Goal: Task Accomplishment & Management: Use online tool/utility

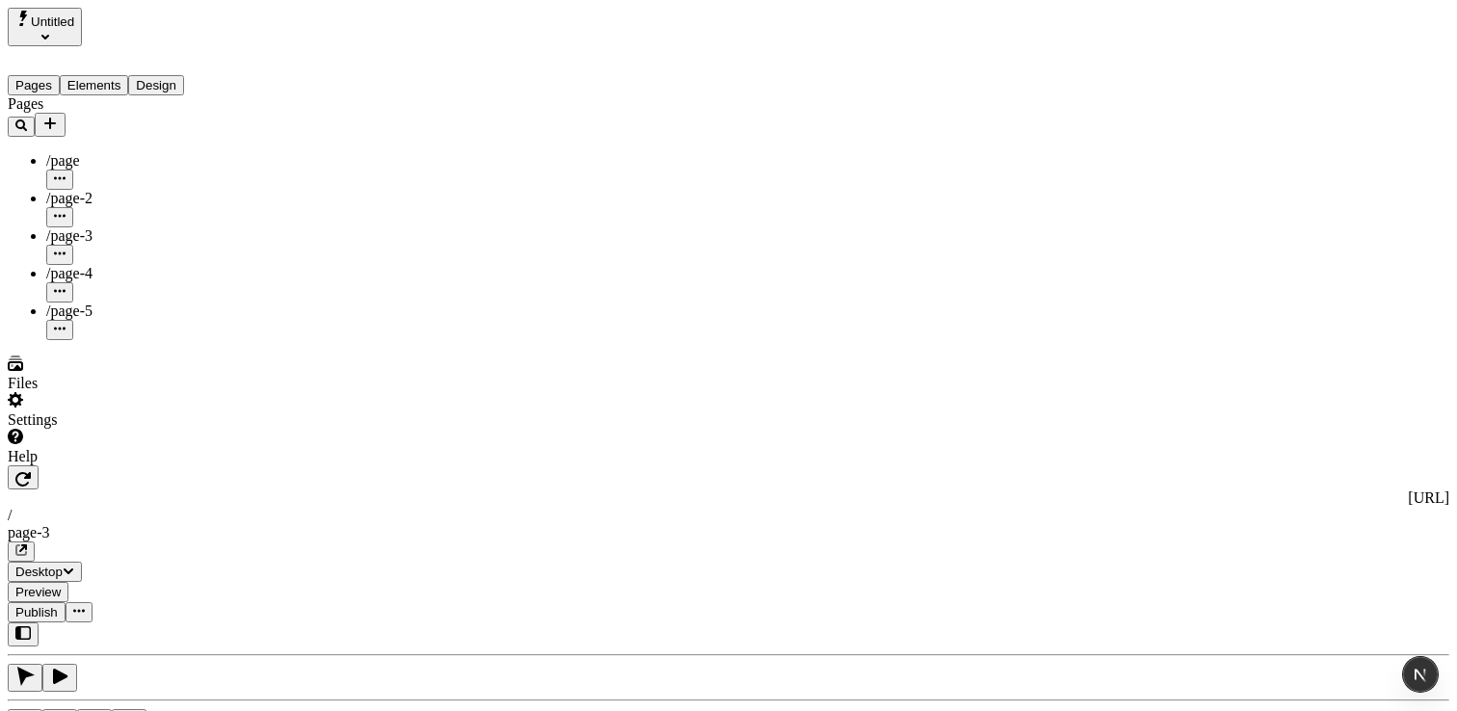
click at [117, 75] on button "Elements" at bounding box center [94, 85] width 69 height 20
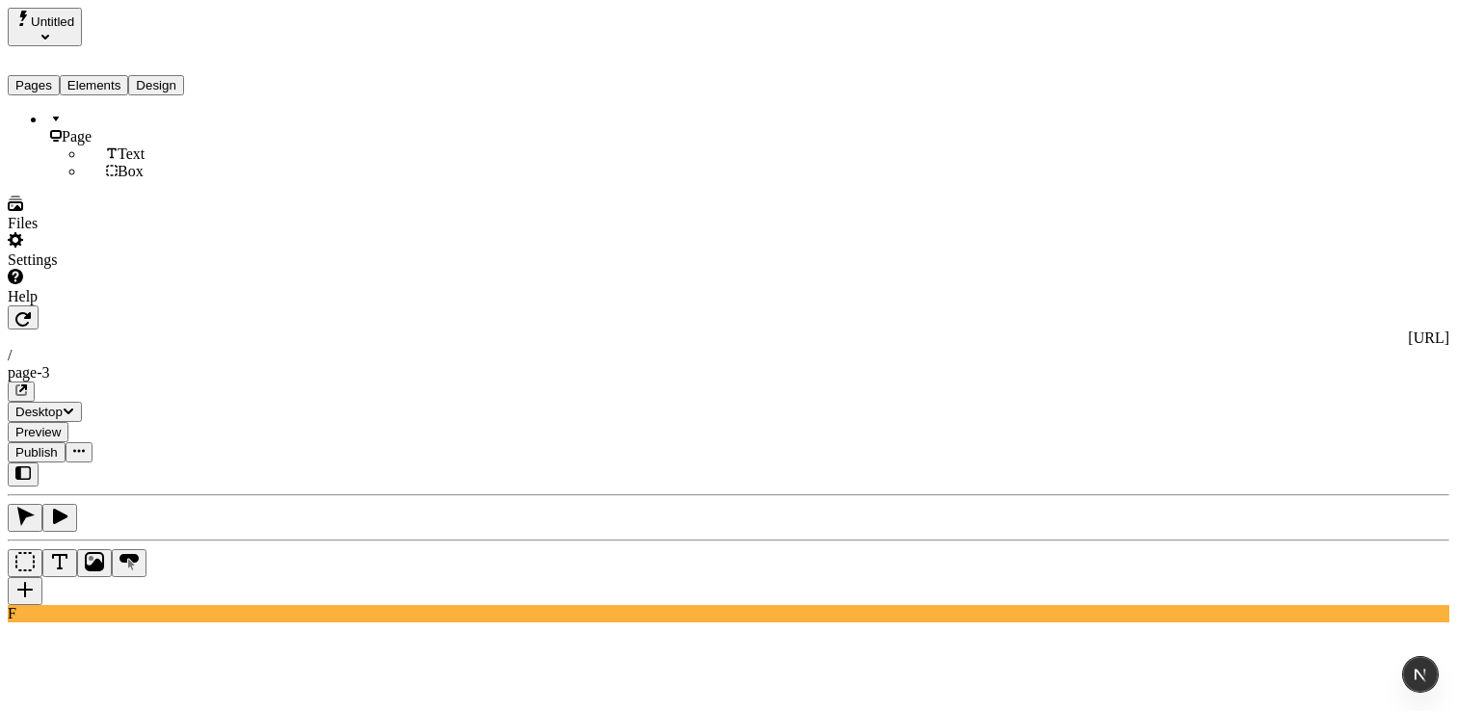
click at [179, 75] on button "Design" at bounding box center [156, 85] width 56 height 20
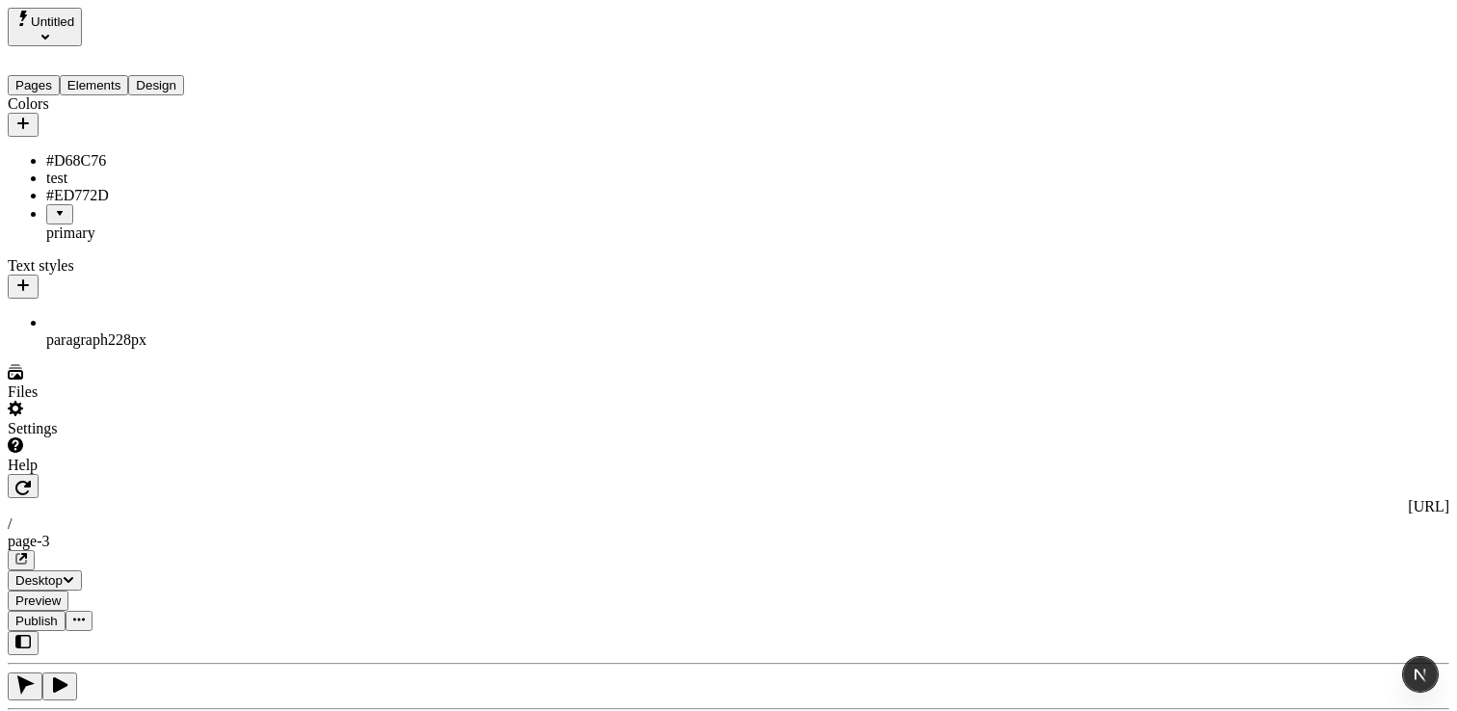
click at [116, 331] on span "28 px" at bounding box center [131, 339] width 31 height 16
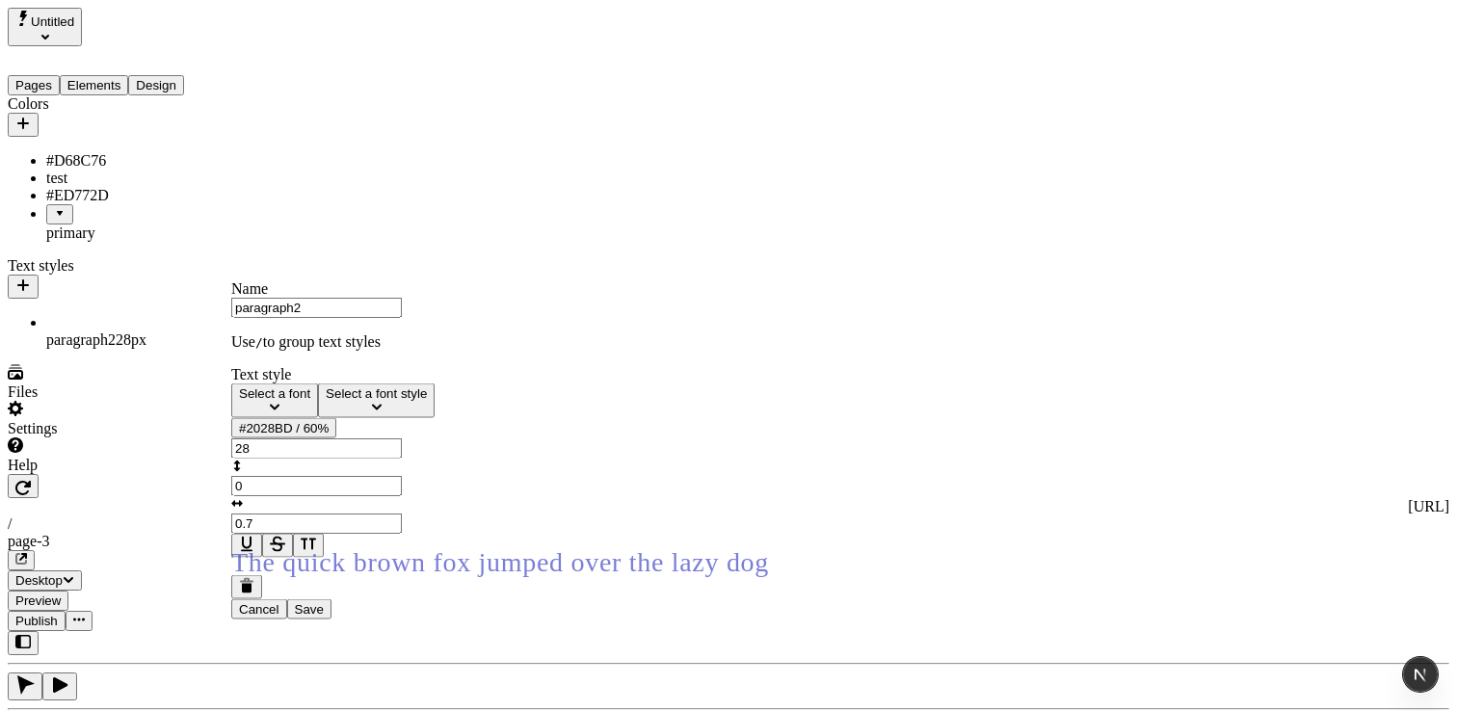
click at [210, 331] on div "paragraph2 28 px" at bounding box center [142, 339] width 193 height 17
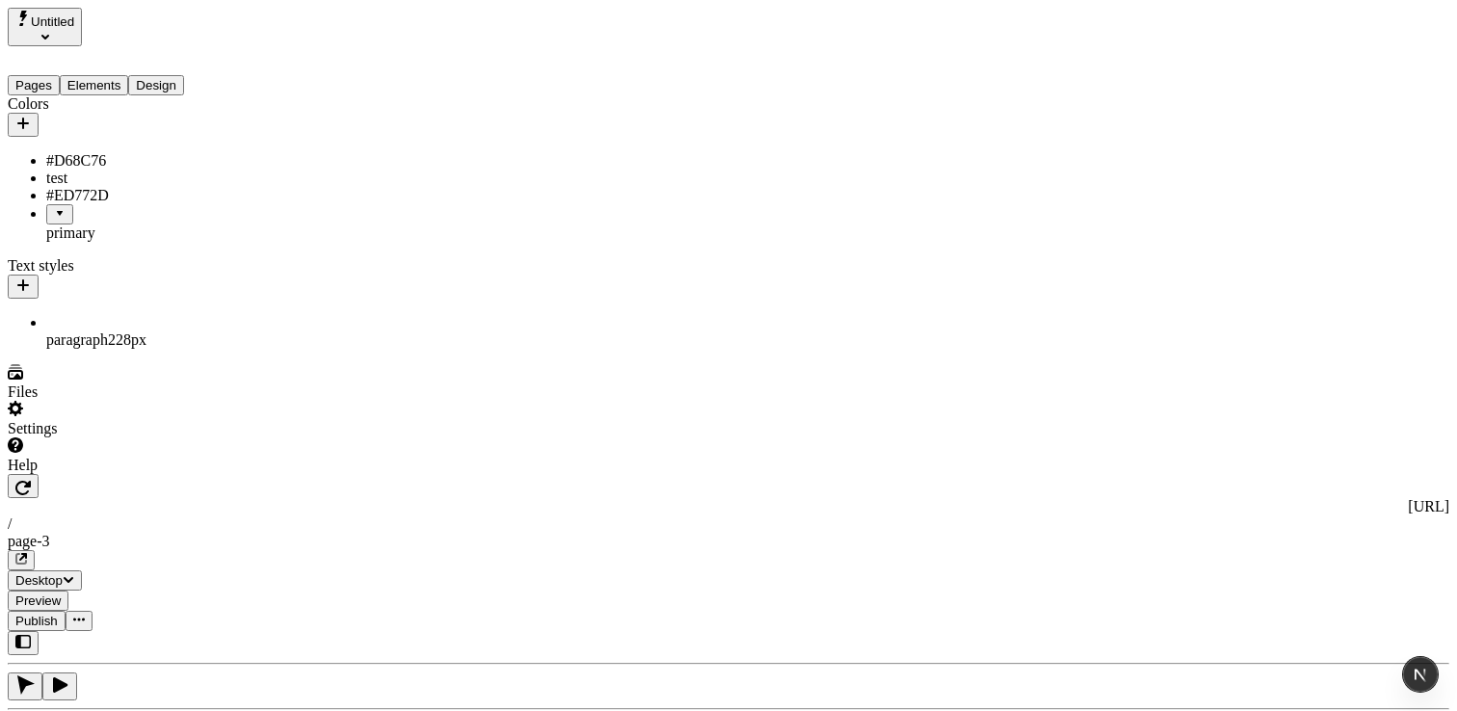
click at [186, 331] on div "paragraph2 28 px" at bounding box center [142, 339] width 193 height 17
click at [169, 331] on div "paragraph2 28 px" at bounding box center [142, 339] width 193 height 17
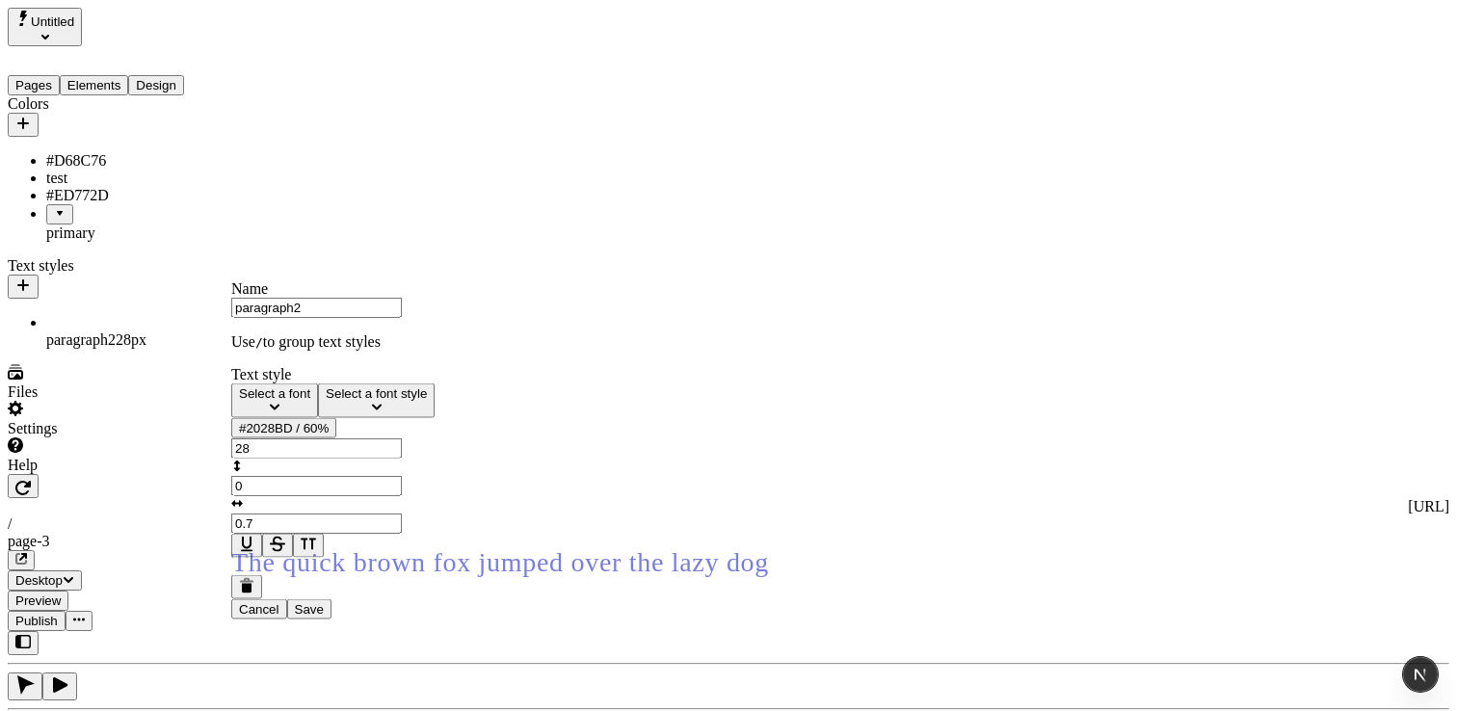
click at [340, 351] on p "Use / to group text styles" at bounding box center [500, 341] width 538 height 17
click at [375, 577] on span "The quick brown fox jumped over the lazy dog" at bounding box center [500, 562] width 538 height 30
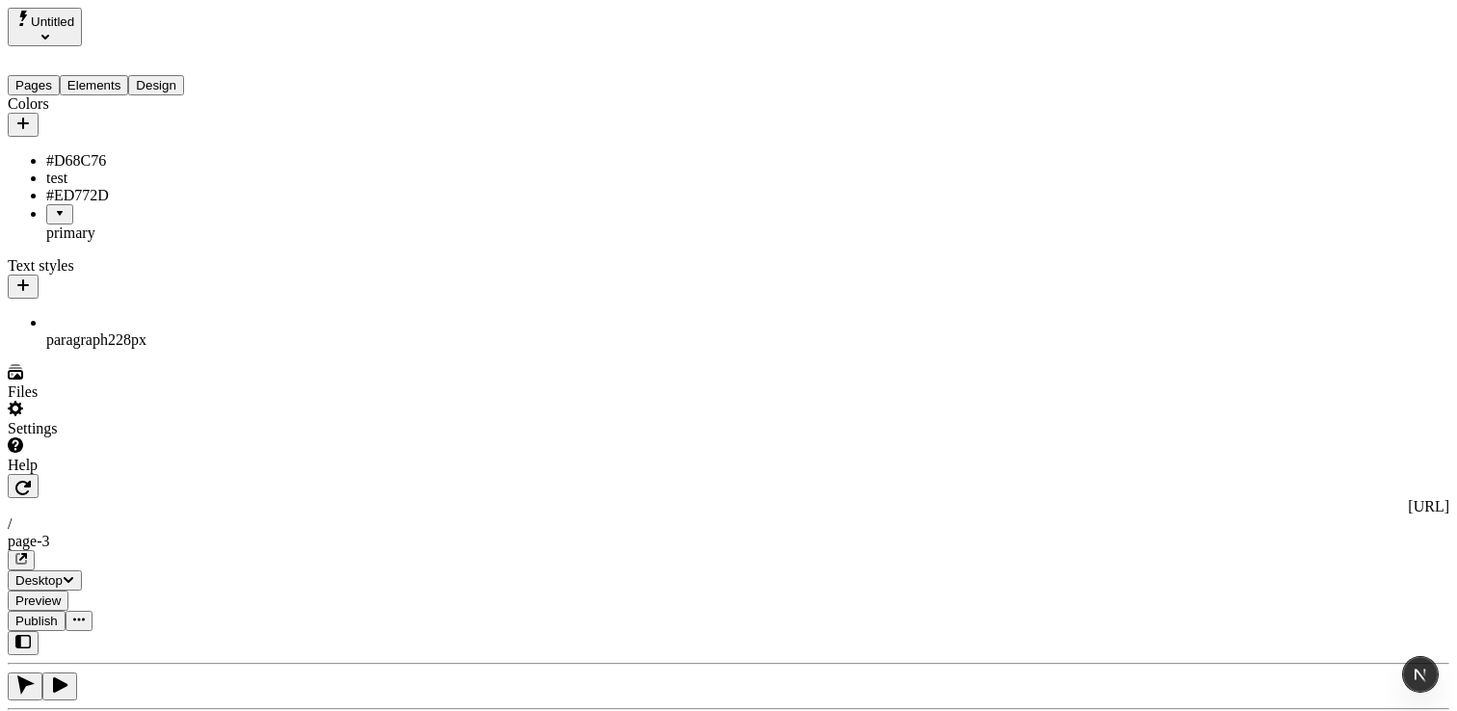
click at [29, 279] on icon "button" at bounding box center [23, 285] width 12 height 12
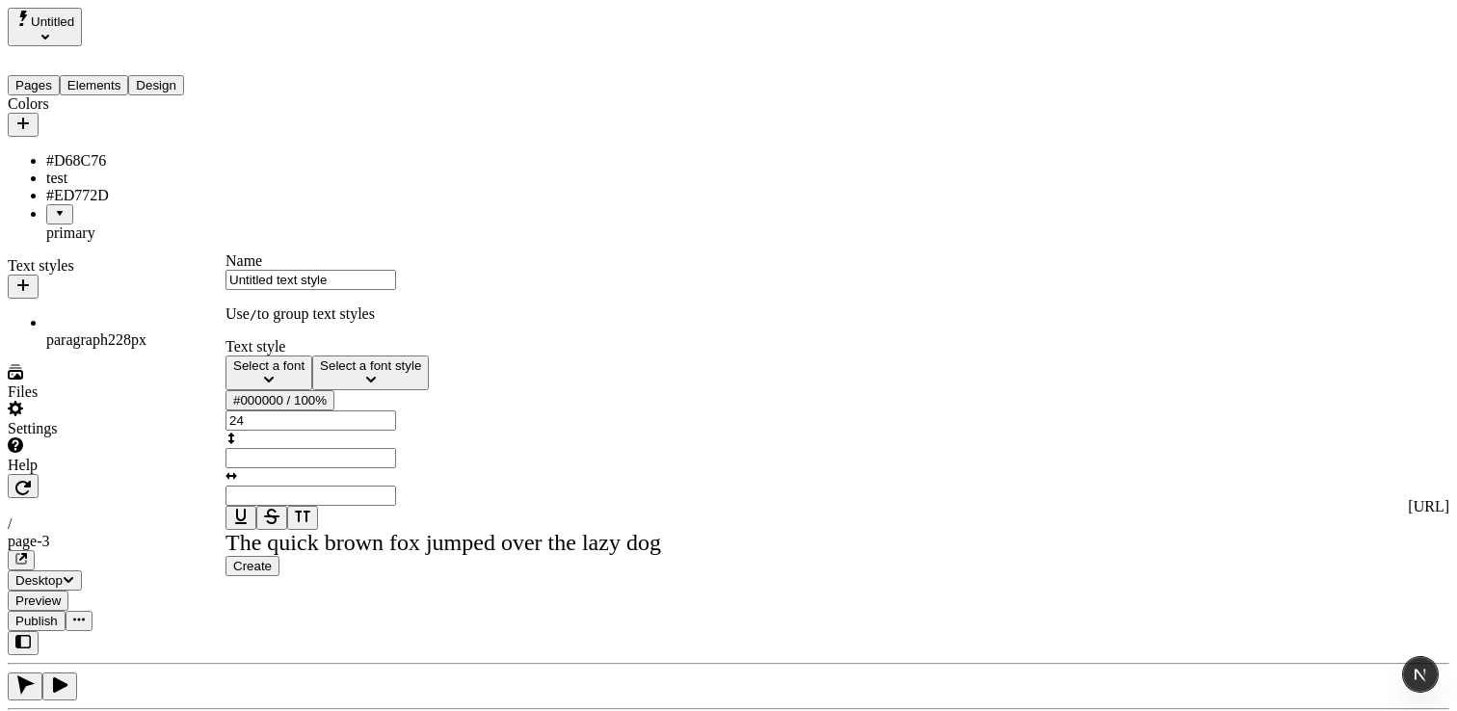
click at [272, 573] on span "Create" at bounding box center [252, 566] width 39 height 14
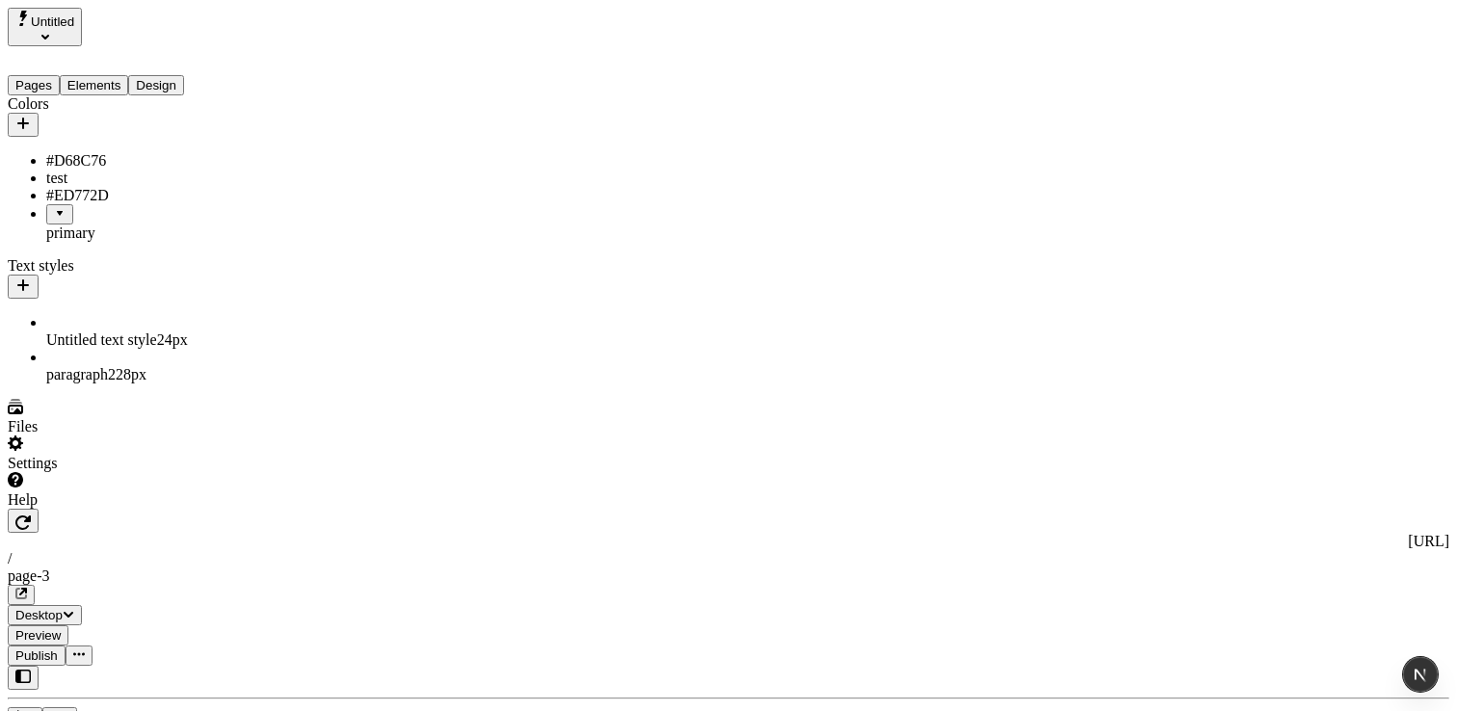
click at [152, 349] on div "paragraph2 28 px" at bounding box center [142, 366] width 193 height 35
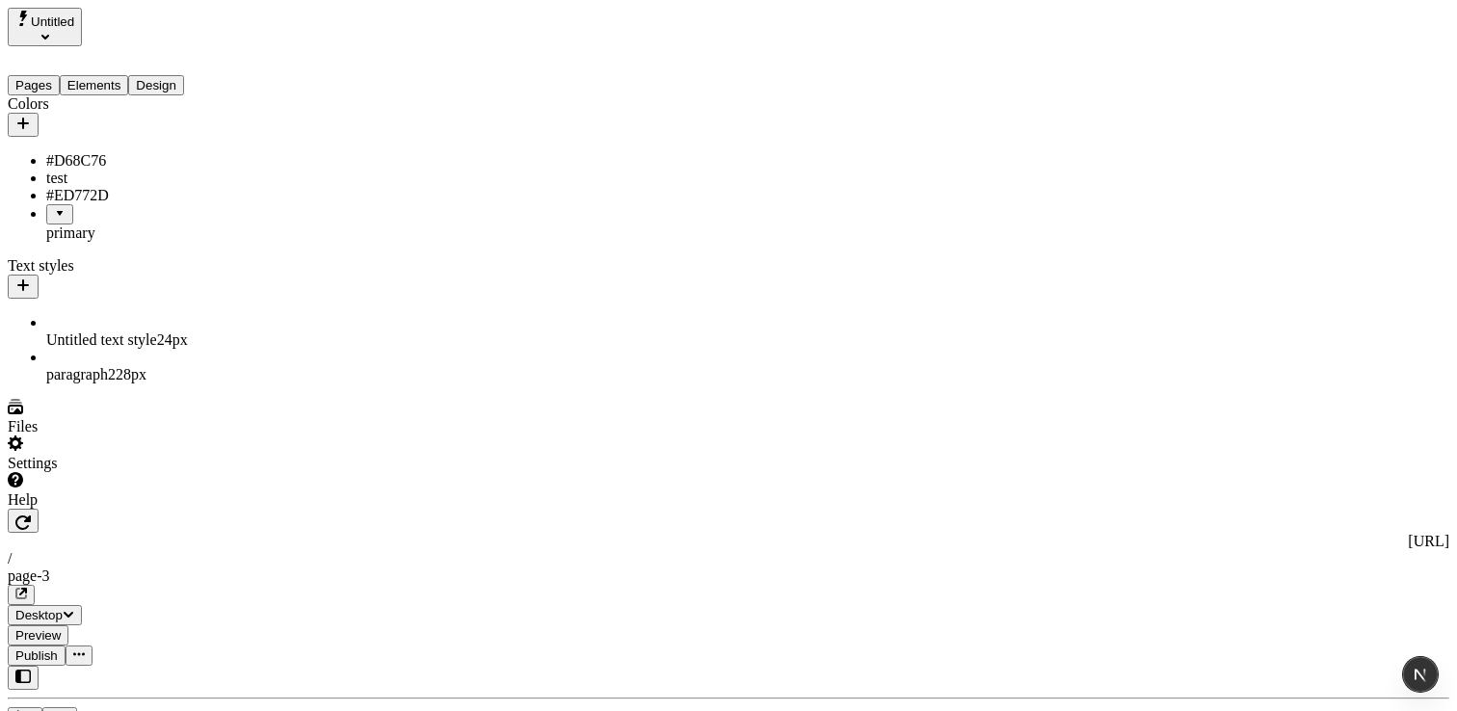
click at [92, 645] on button "button" at bounding box center [79, 655] width 27 height 20
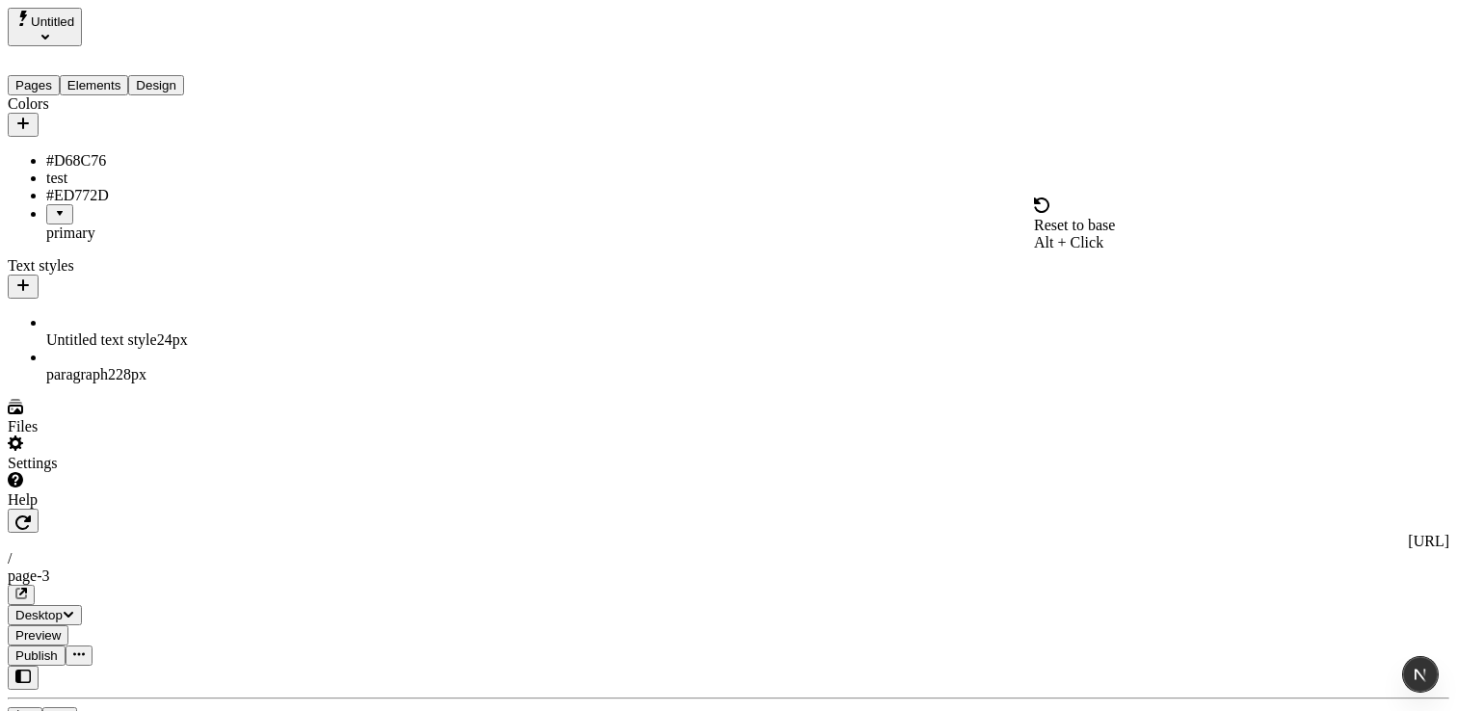
click at [82, 605] on button "Desktop" at bounding box center [45, 615] width 74 height 20
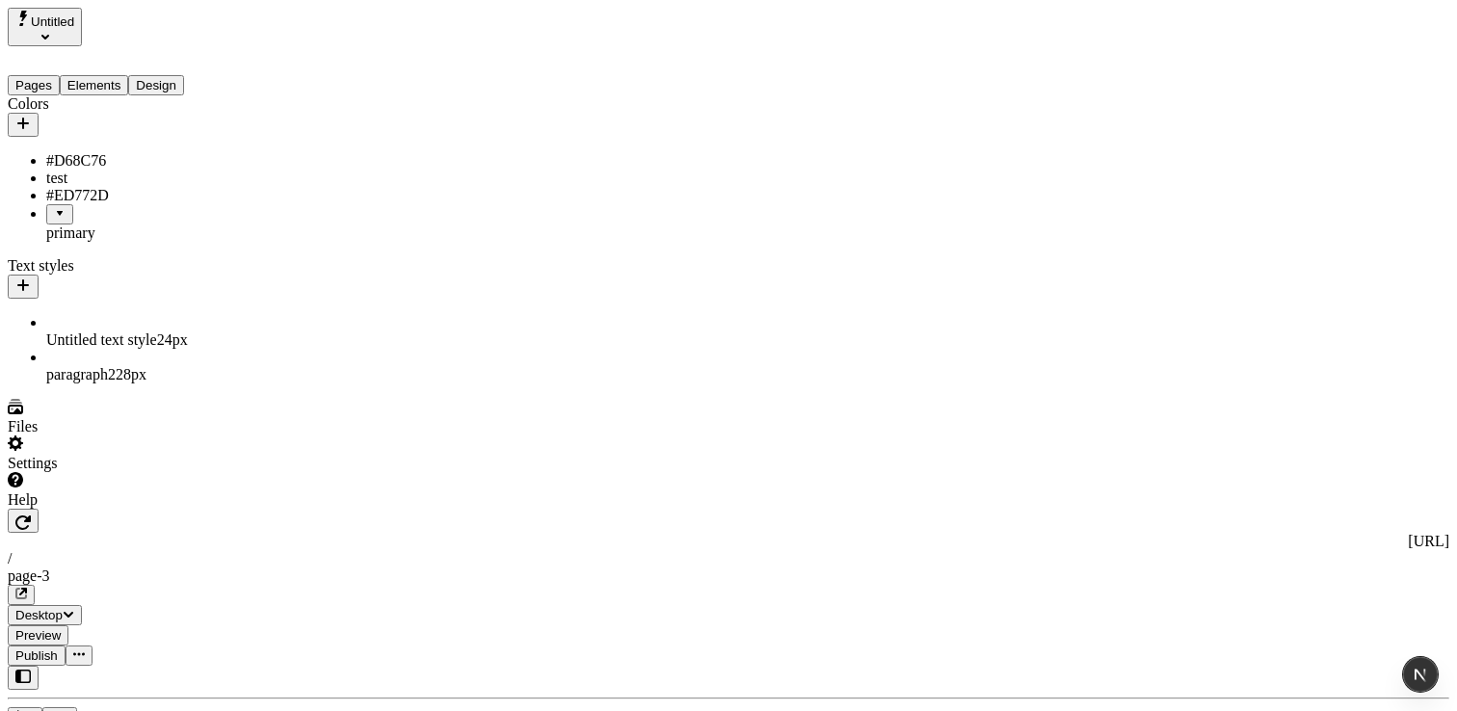
click at [129, 75] on button "Elements" at bounding box center [94, 85] width 69 height 20
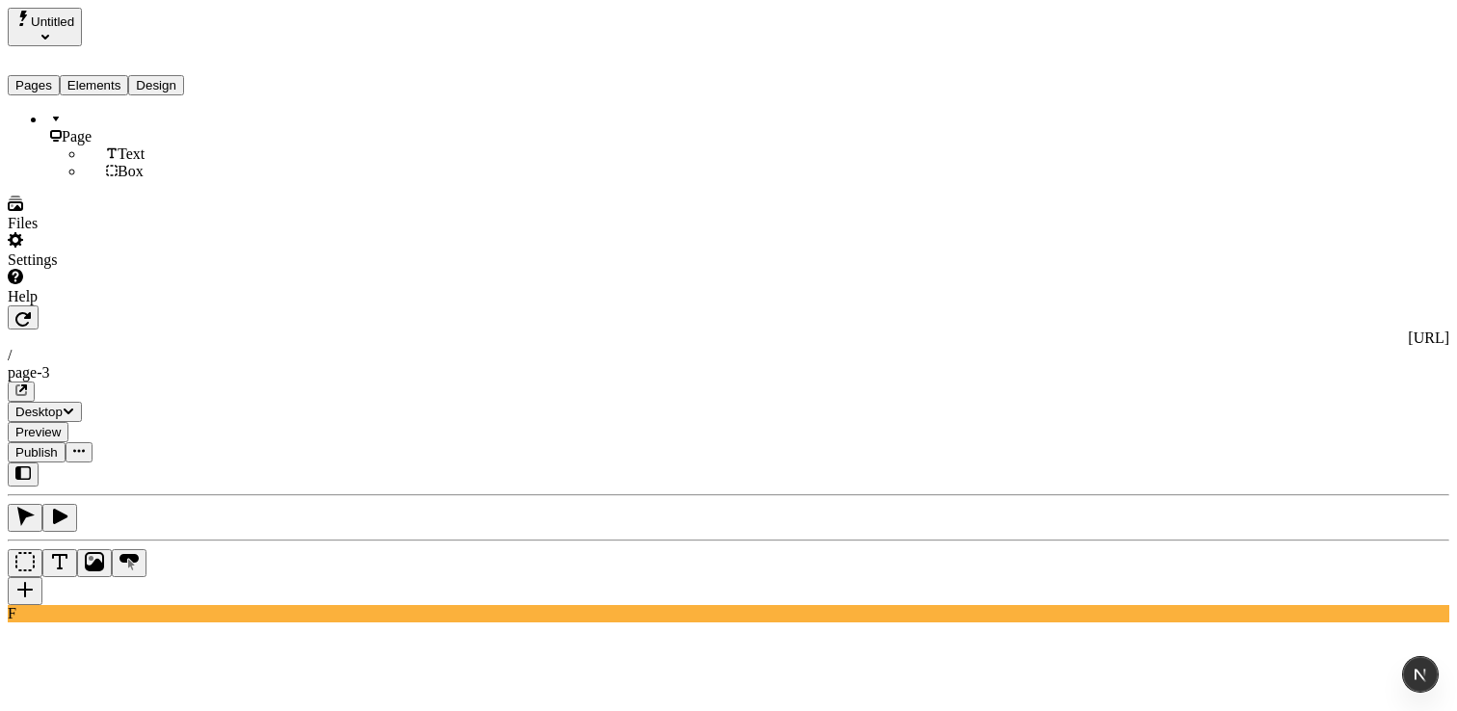
click at [105, 145] on div "Text" at bounding box center [162, 153] width 154 height 17
type input "200"
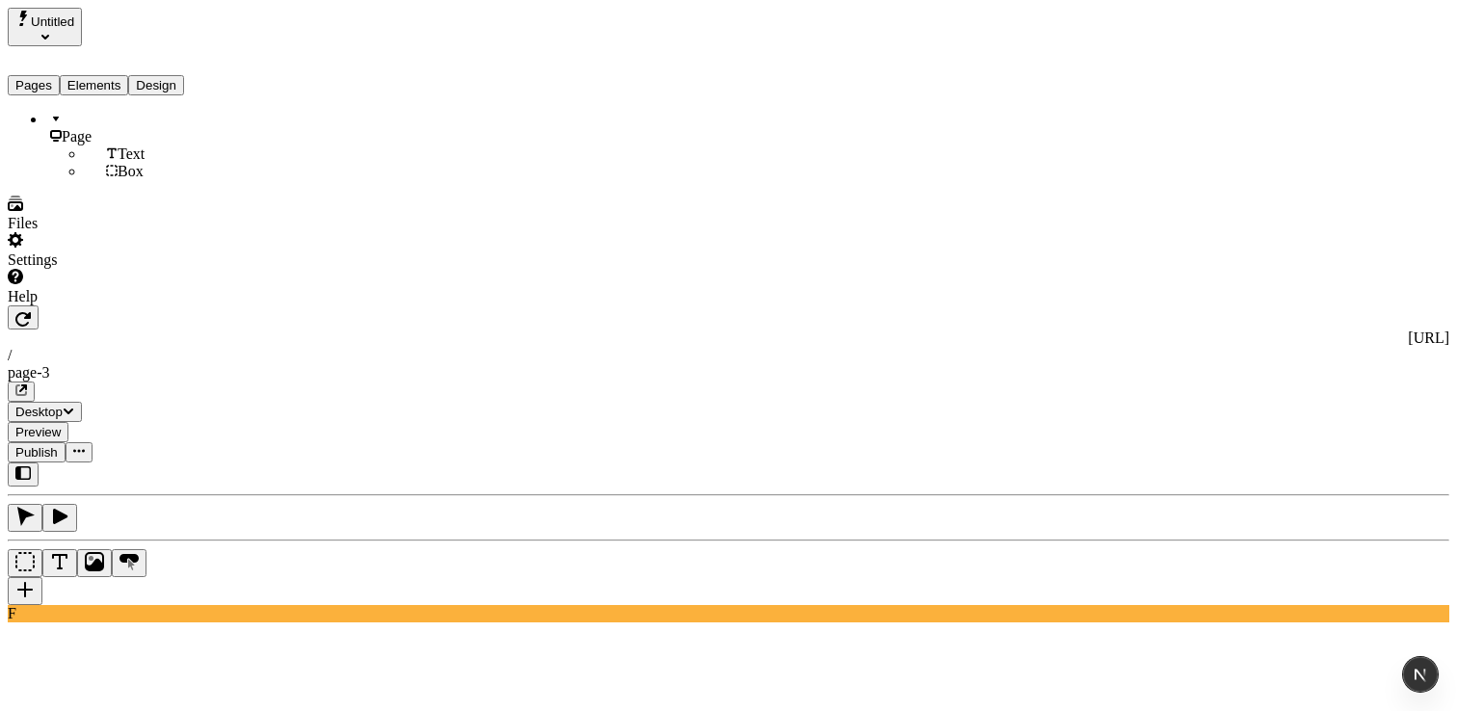
drag, startPoint x: 1419, startPoint y: 676, endPoint x: 1101, endPoint y: 557, distance: 339.6
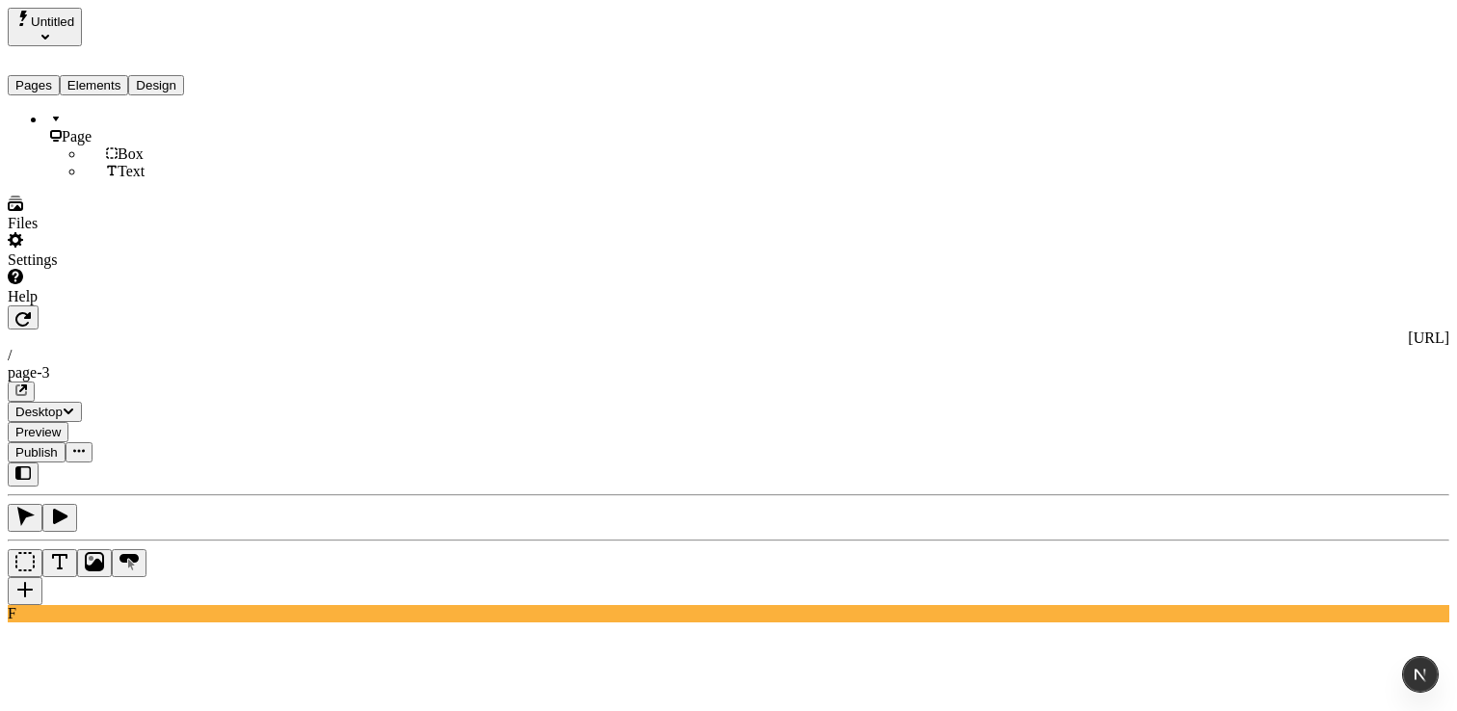
scroll to position [99, 0]
